Goal: Task Accomplishment & Management: Use online tool/utility

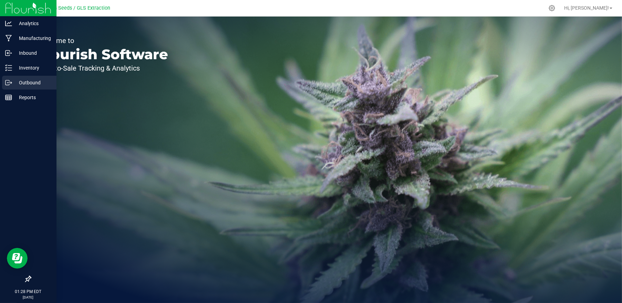
click at [25, 79] on p "Outbound" at bounding box center [32, 82] width 41 height 8
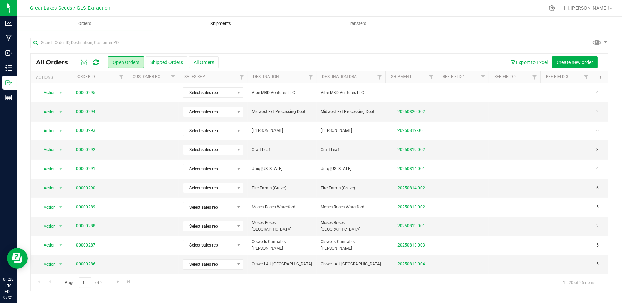
click at [229, 21] on span "Shipments" at bounding box center [220, 24] width 39 height 6
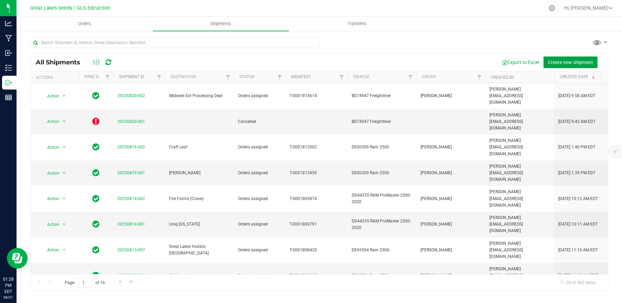
click at [575, 64] on span "Create new shipment" at bounding box center [570, 63] width 45 height 6
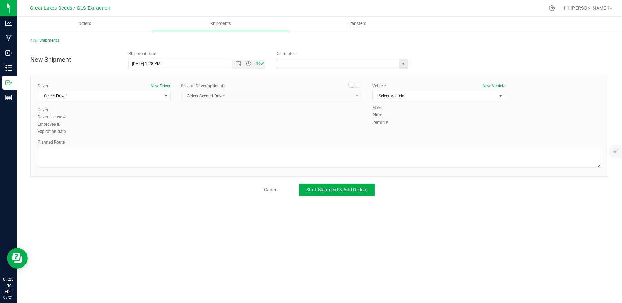
click at [334, 63] on input "text" at bounding box center [335, 64] width 119 height 10
click at [295, 73] on li "Motas Transportation" at bounding box center [342, 75] width 132 height 10
type input "Motas Transportation"
click at [409, 95] on span "Select Vehicle" at bounding box center [434, 96] width 124 height 10
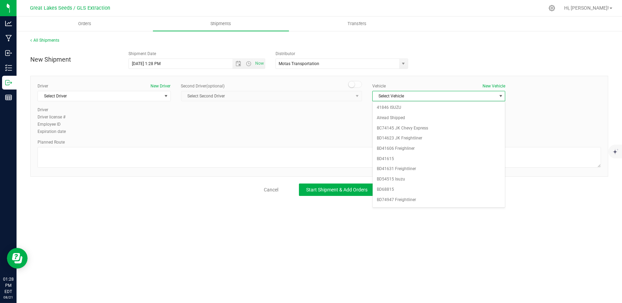
click at [409, 95] on span "Select Vehicle" at bounding box center [434, 96] width 124 height 10
click at [397, 97] on span "Select Vehicle" at bounding box center [434, 96] width 124 height 10
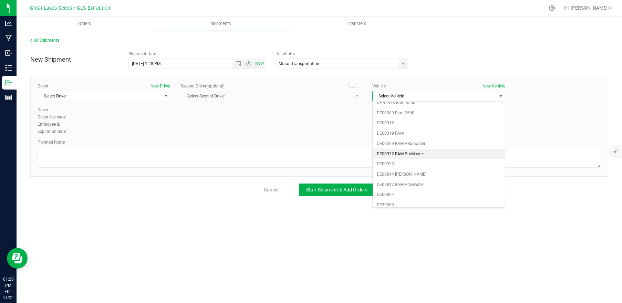
scroll to position [402, 0]
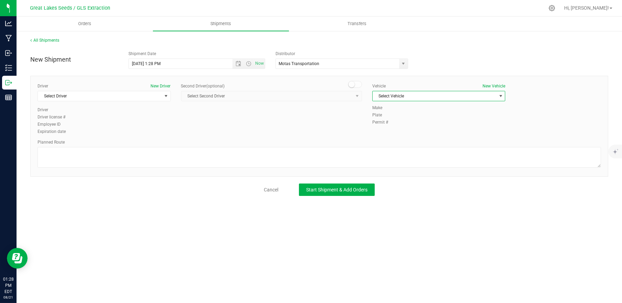
click at [444, 94] on span "Select Vehicle" at bounding box center [434, 96] width 124 height 10
click at [421, 124] on li "DD44340 Promaster" at bounding box center [438, 124] width 133 height 10
click at [121, 96] on span "Select Driver" at bounding box center [100, 96] width 124 height 10
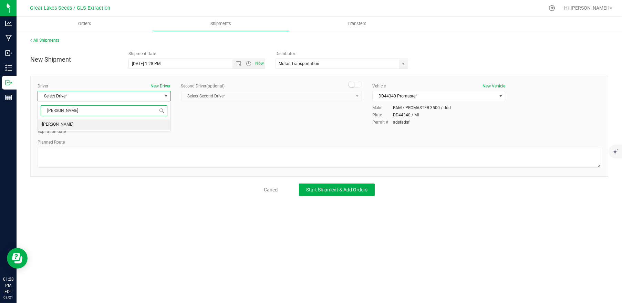
click at [131, 126] on li "[PERSON_NAME]" at bounding box center [104, 124] width 133 height 10
type input "[PERSON_NAME]"
click at [140, 161] on textarea at bounding box center [319, 157] width 563 height 21
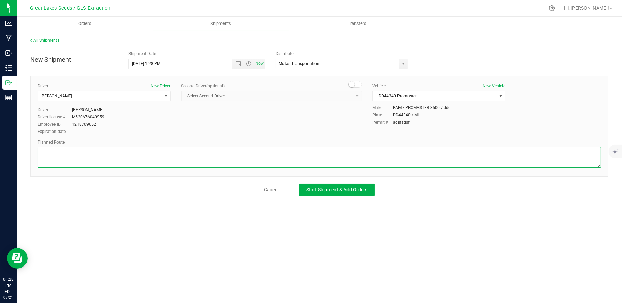
paste textarea "[PERSON_NAME] (GLS) ([STREET_ADDRESS][PERSON_NAME][PERSON_NAME]) to Motas ([STR…"
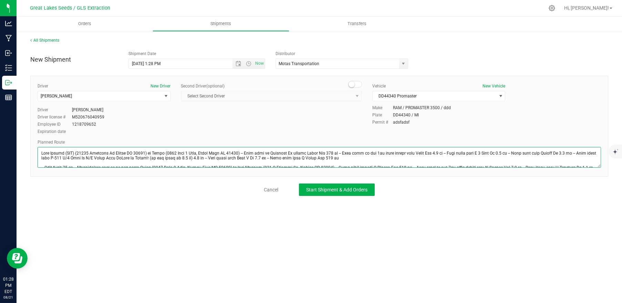
scroll to position [12, 0]
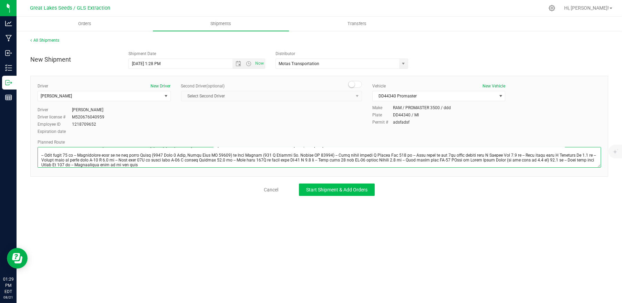
type textarea "[PERSON_NAME] (GLS) ([STREET_ADDRESS][PERSON_NAME][PERSON_NAME]) to Motas ([STR…"
click at [343, 184] on button "Start Shipment & Add Orders" at bounding box center [337, 189] width 76 height 12
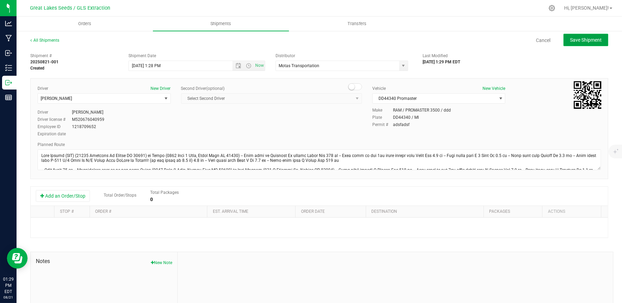
click at [577, 38] on span "Save Shipment" at bounding box center [586, 40] width 32 height 6
type input "[DATE] 5:28 PM"
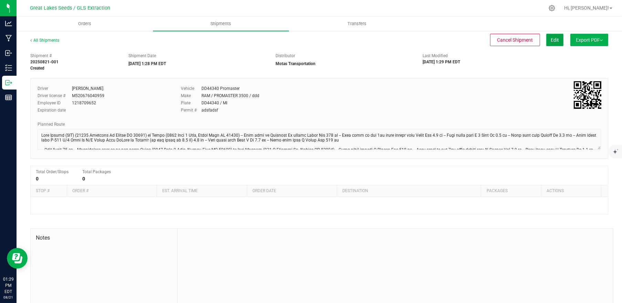
click at [550, 38] on span "Edit" at bounding box center [554, 40] width 8 height 6
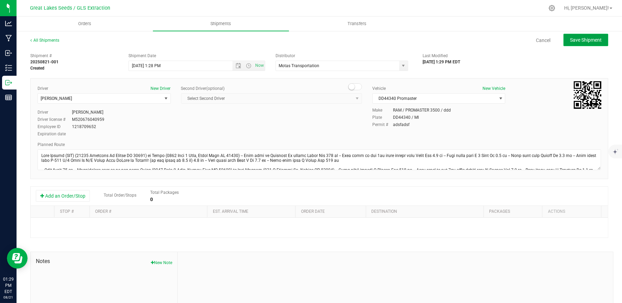
click at [583, 34] on button "Save Shipment" at bounding box center [585, 40] width 45 height 12
type input "[DATE] 5:28 PM"
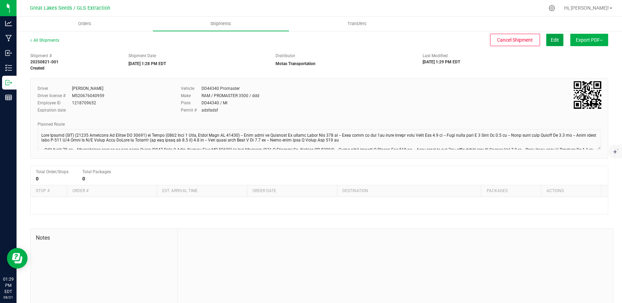
click at [550, 41] on span "Edit" at bounding box center [554, 40] width 8 height 6
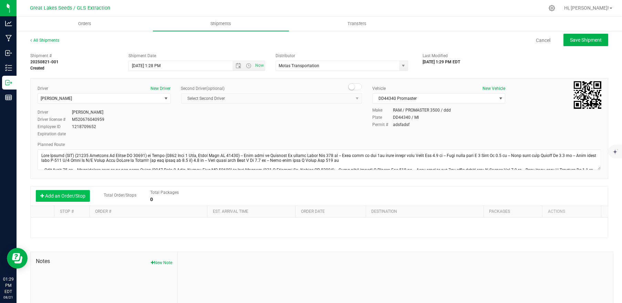
click at [56, 198] on button "Add an Order/Stop" at bounding box center [63, 196] width 54 height 12
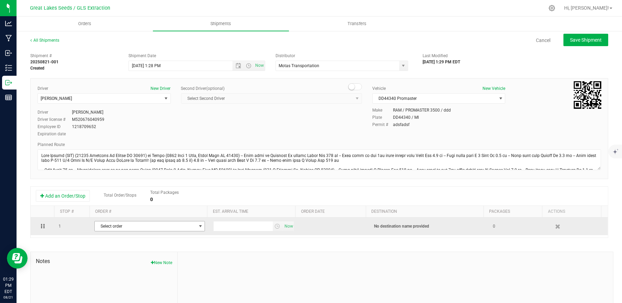
click at [140, 225] on span "Select order" at bounding box center [146, 226] width 102 height 10
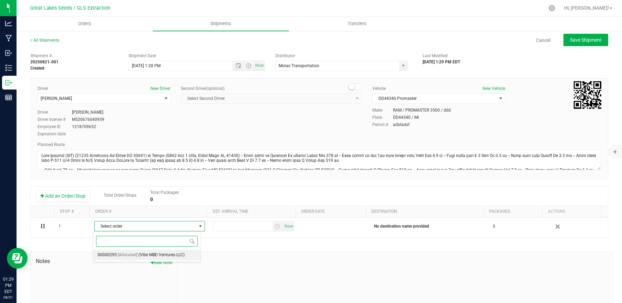
click at [140, 256] on span "(Vibe MBD Ventures LLC)" at bounding box center [161, 255] width 46 height 9
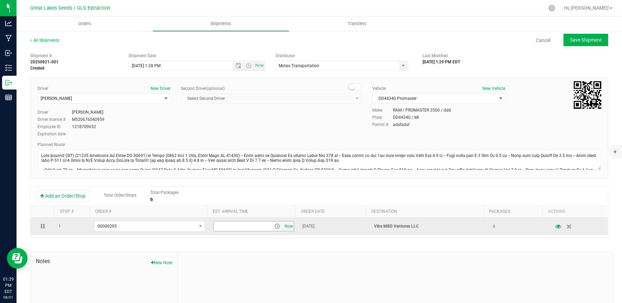
click at [283, 226] on span "Now" at bounding box center [289, 226] width 12 height 10
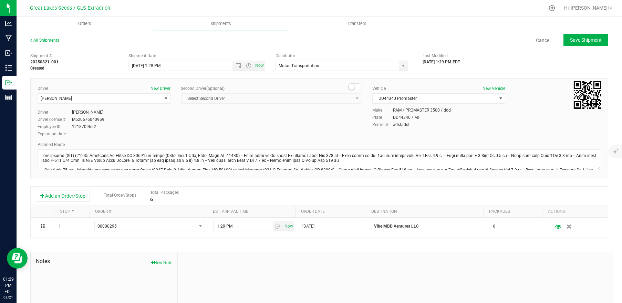
click at [570, 50] on div "Shipment # 20250821-001 Created Shipment Date [DATE] 1:28 PM Now Distributor Mo…" at bounding box center [319, 61] width 588 height 22
click at [571, 42] on span "Save Shipment" at bounding box center [586, 40] width 32 height 6
type input "[DATE] 5:28 PM"
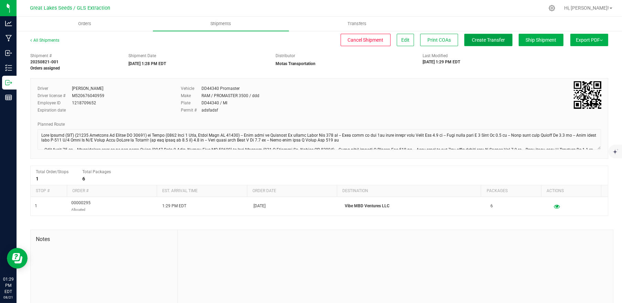
click at [479, 38] on span "Create Transfer" at bounding box center [488, 40] width 33 height 6
